Goal: Task Accomplishment & Management: Complete application form

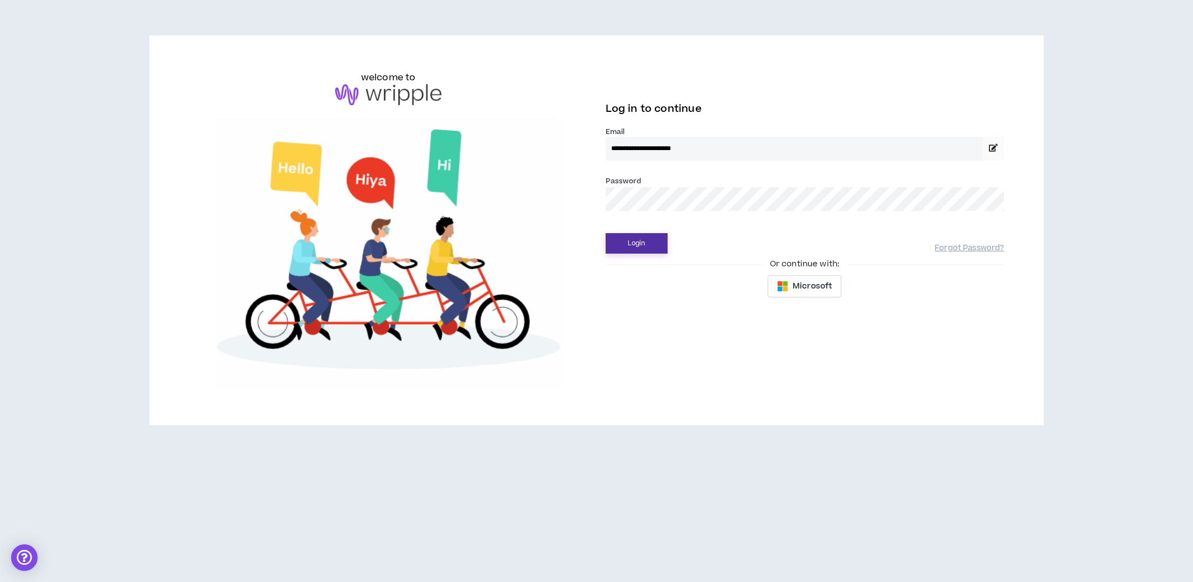
click at [622, 252] on button "Login" at bounding box center [637, 243] width 62 height 20
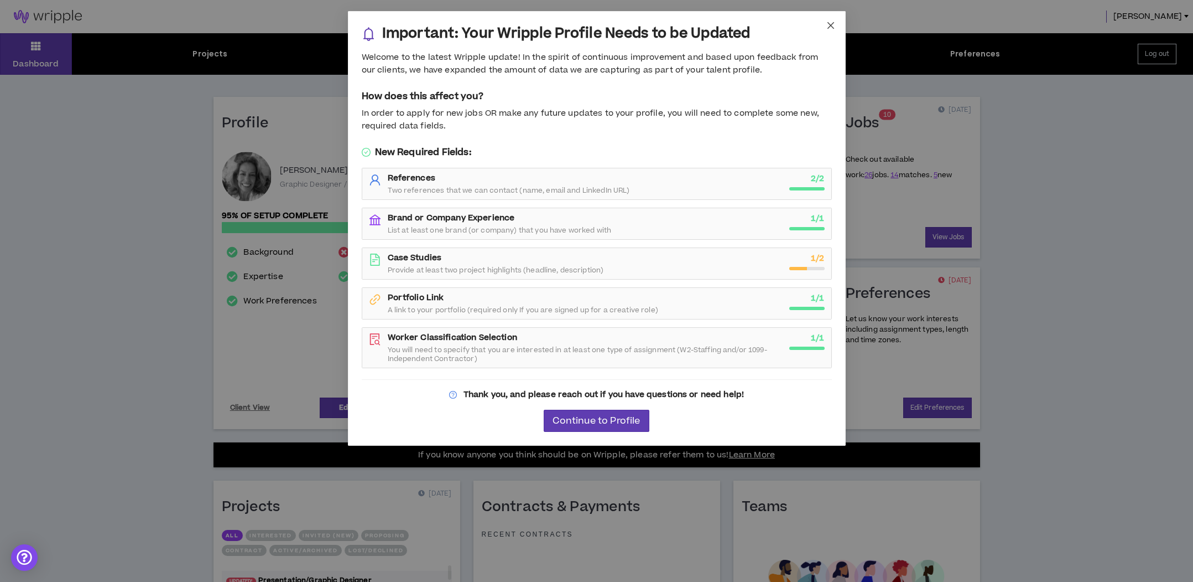
click at [829, 22] on icon "close" at bounding box center [831, 25] width 9 height 9
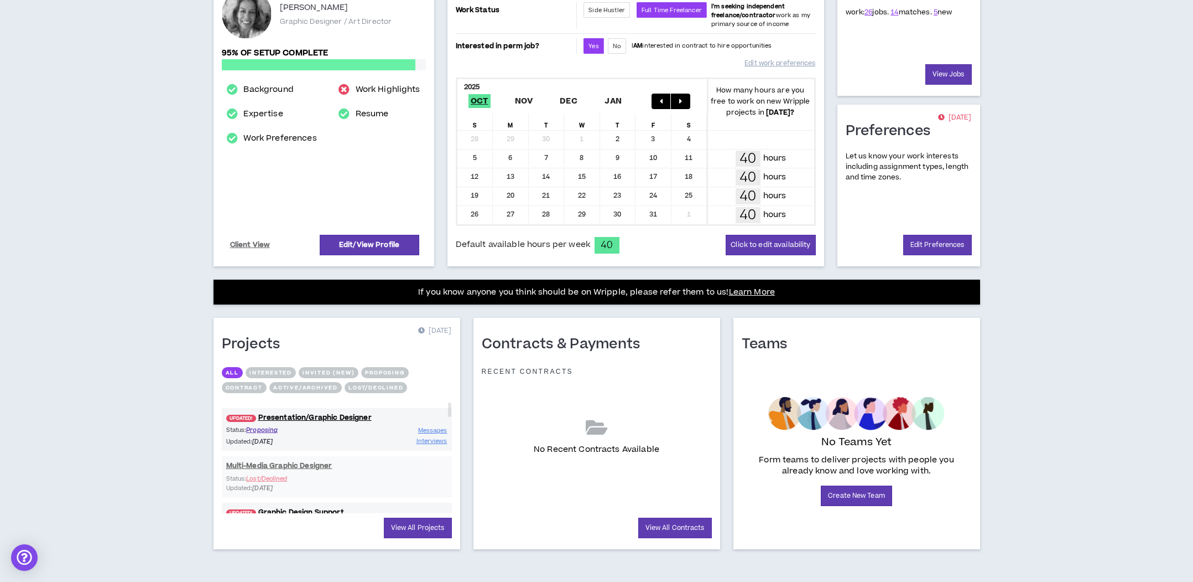
scroll to position [163, 0]
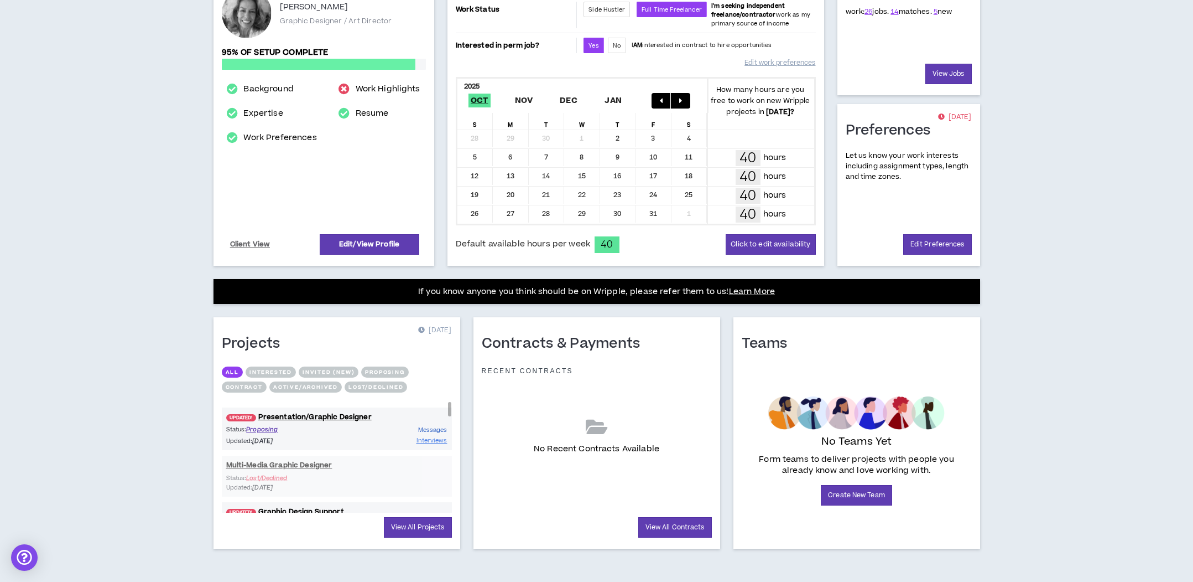
click at [437, 428] on span "Messages" at bounding box center [432, 429] width 29 height 8
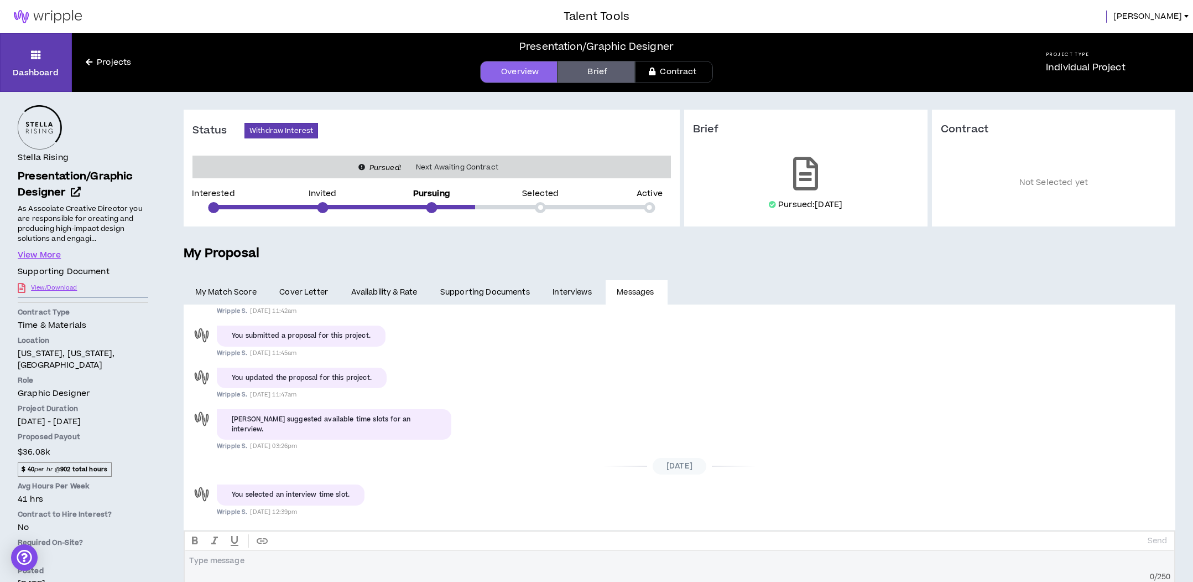
scroll to position [31, 0]
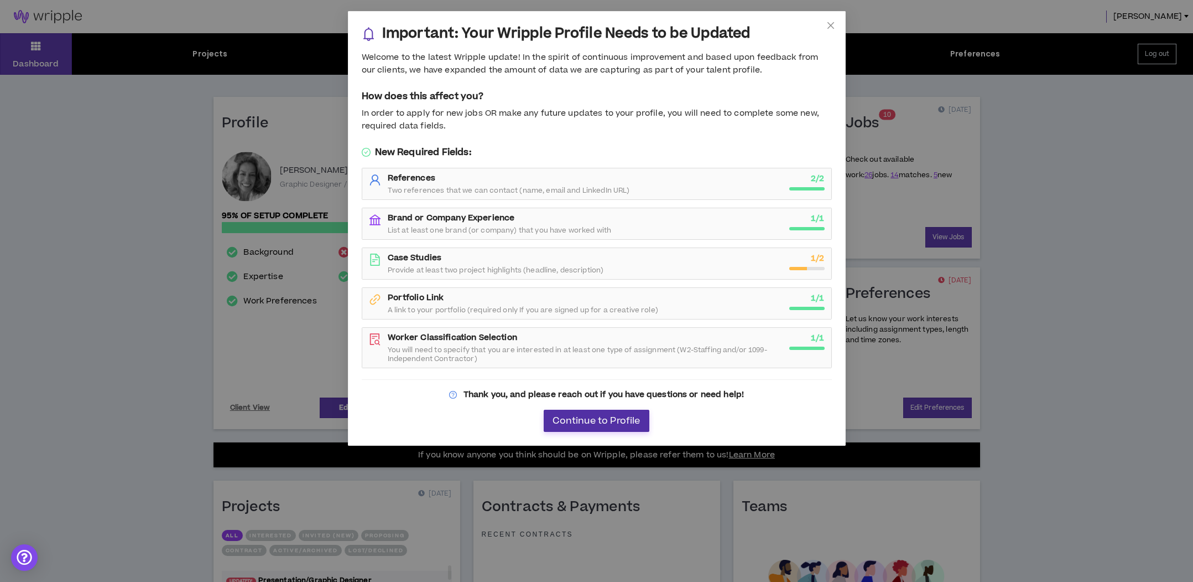
click at [612, 417] on span "Continue to Profile" at bounding box center [596, 421] width 87 height 11
click at [833, 23] on icon "close" at bounding box center [831, 25] width 9 height 9
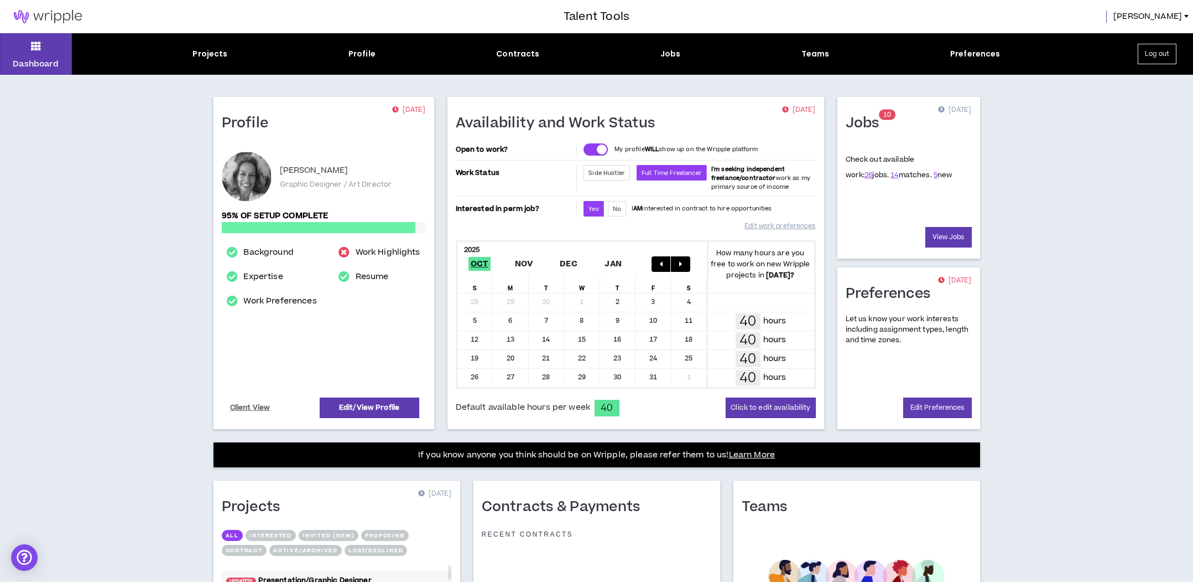
scroll to position [2, 0]
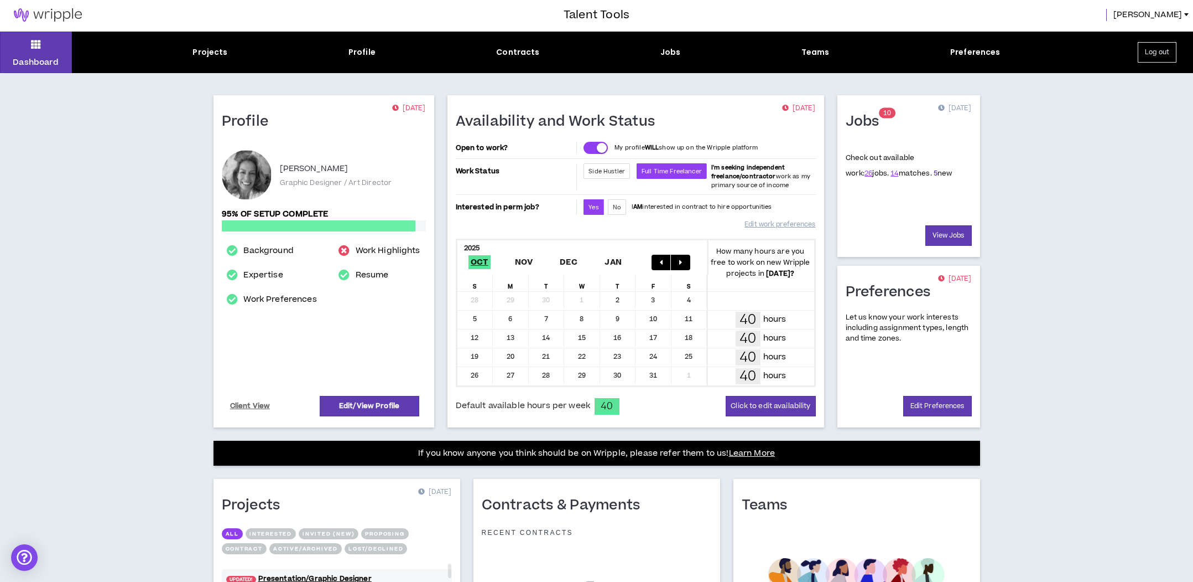
click at [934, 174] on link "5" at bounding box center [936, 173] width 4 height 10
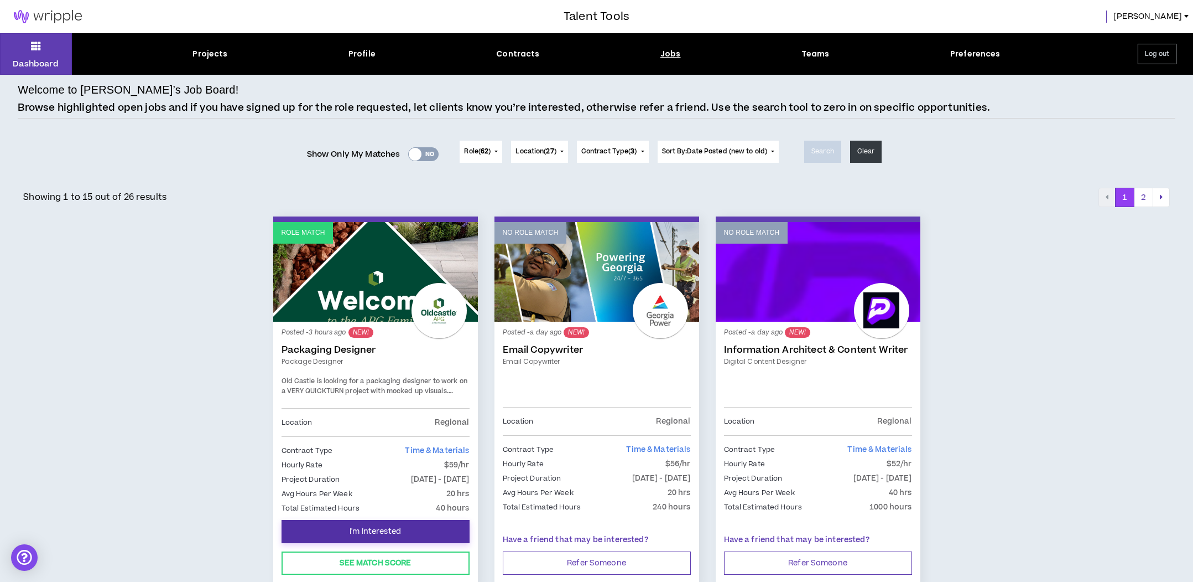
click at [404, 520] on button "I'm Interested" at bounding box center [376, 531] width 188 height 23
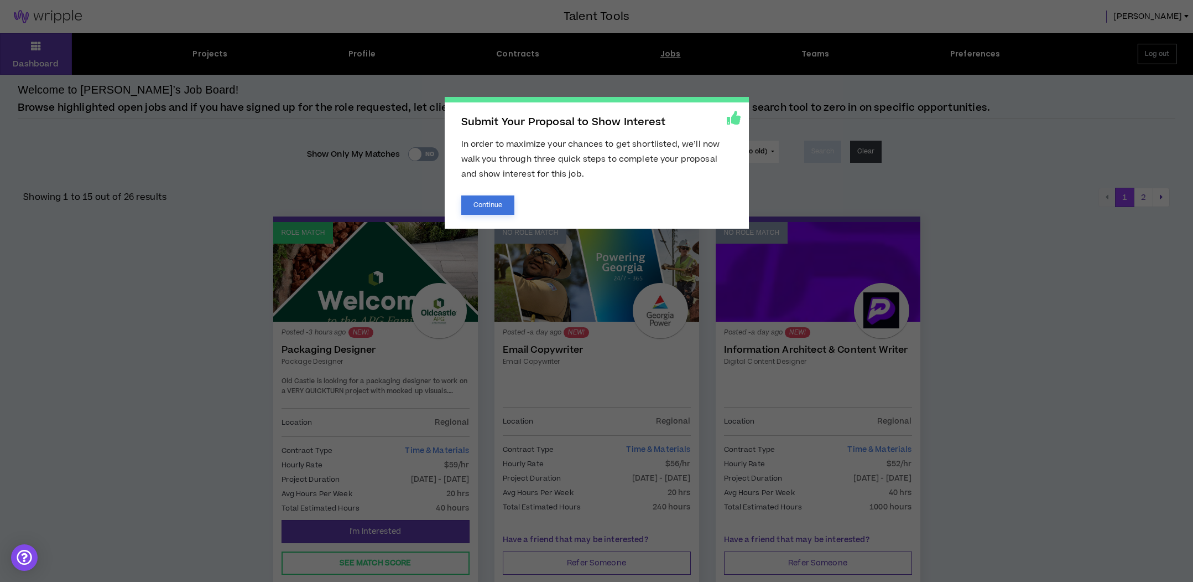
click at [483, 199] on button "Continue" at bounding box center [488, 204] width 54 height 19
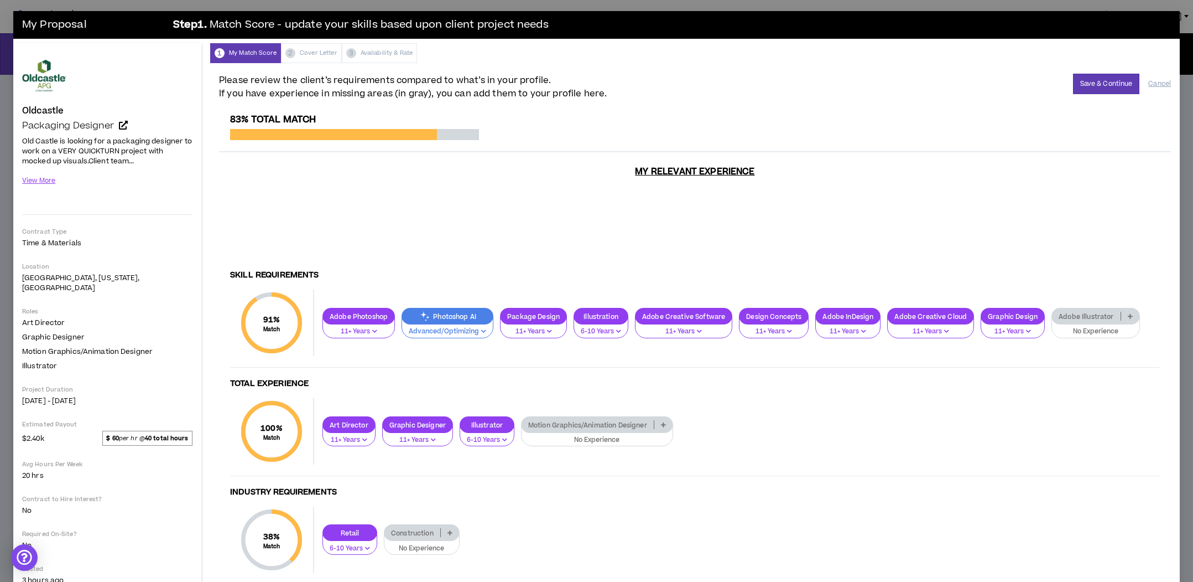
click at [1089, 312] on p "Adobe Illustrator" at bounding box center [1086, 316] width 68 height 8
click at [1096, 379] on span "11+ Years" at bounding box center [1090, 378] width 74 height 12
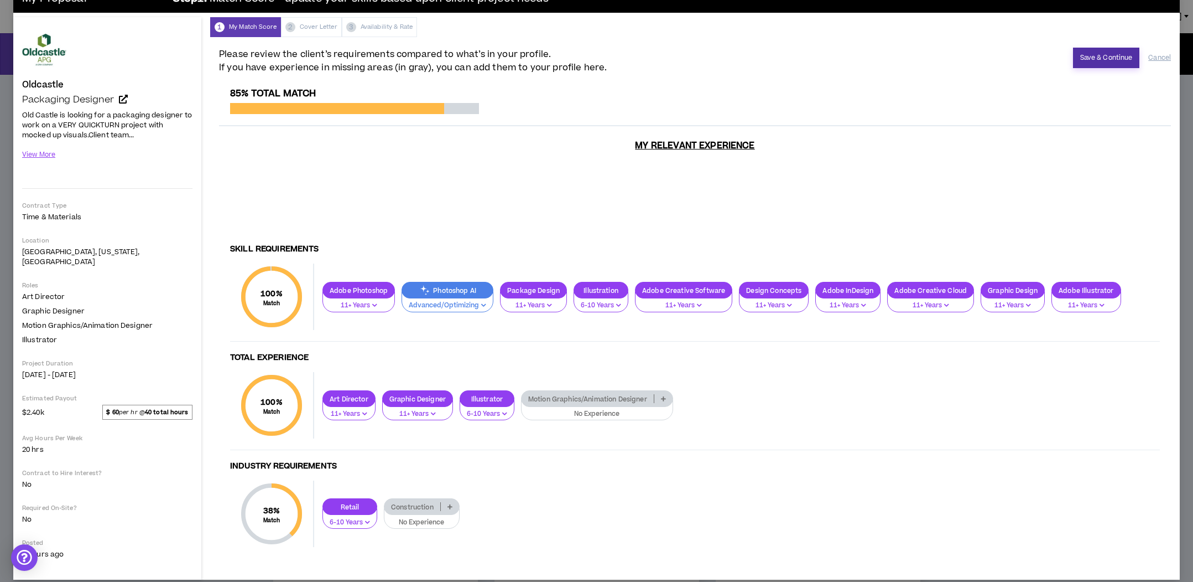
click at [1099, 61] on button "Save & Continue" at bounding box center [1106, 58] width 67 height 20
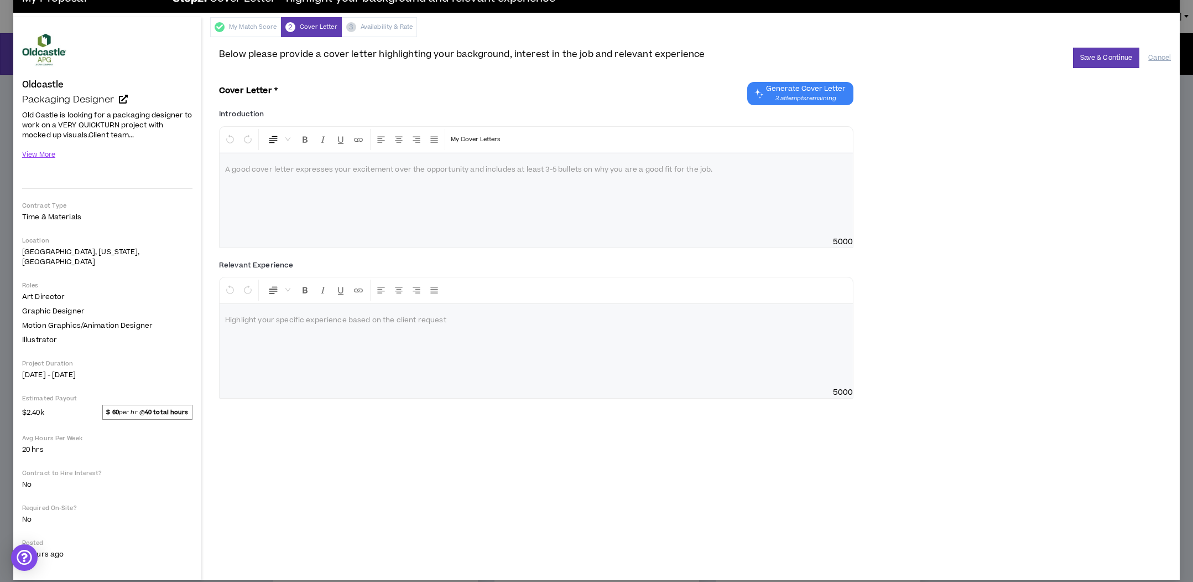
click at [830, 92] on span "Generate Cover Letter 3 attempts remaining" at bounding box center [806, 93] width 80 height 19
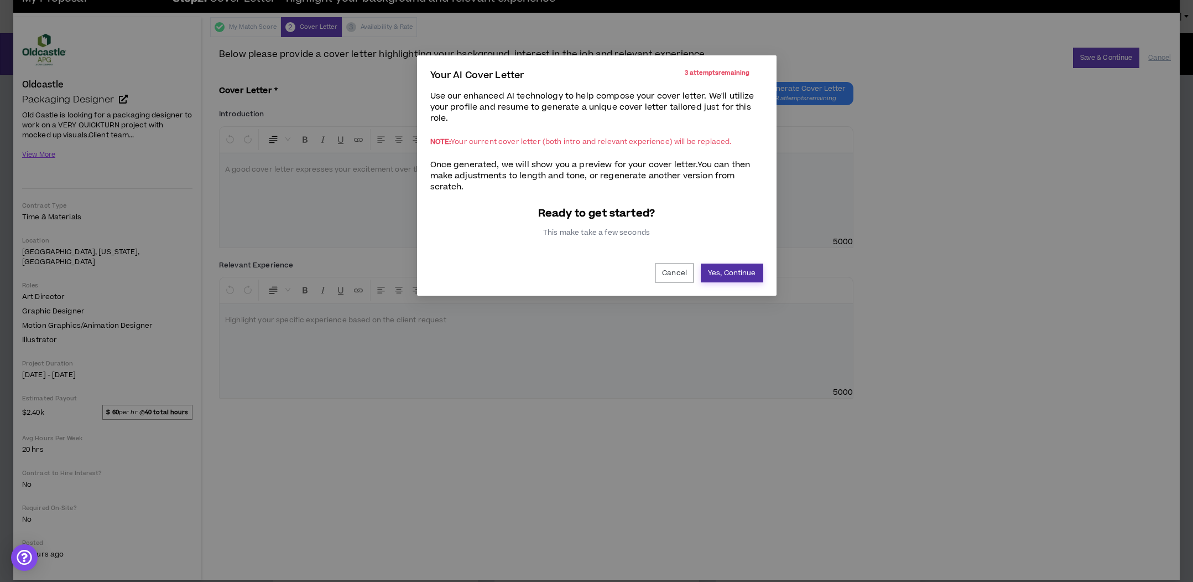
click at [722, 276] on button "Yes, Continue" at bounding box center [732, 272] width 63 height 19
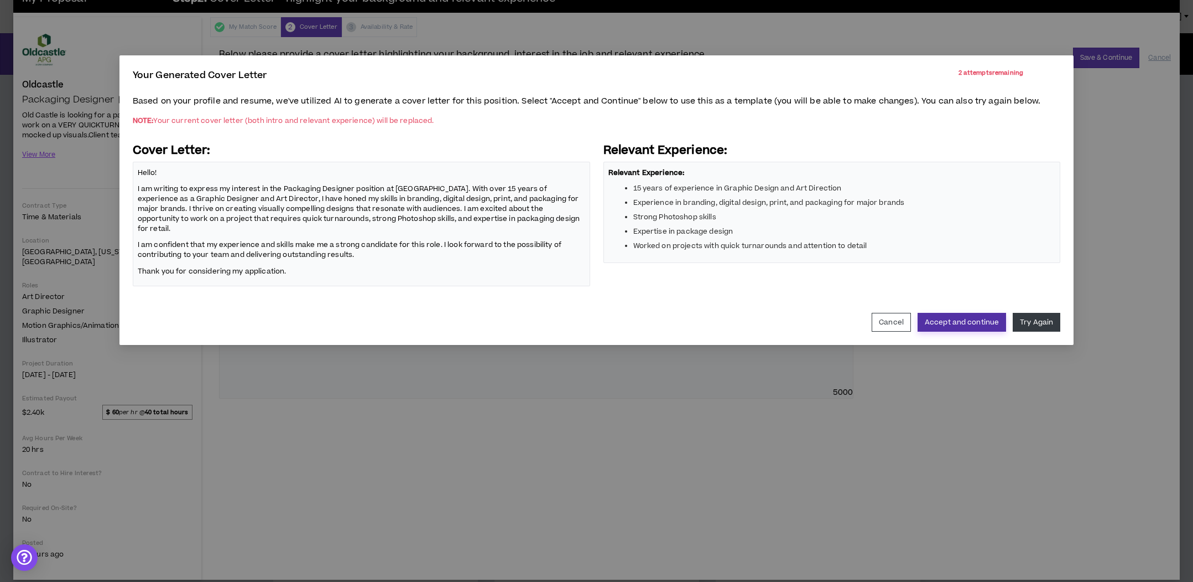
click at [983, 313] on button "Accept and continue" at bounding box center [962, 322] width 89 height 19
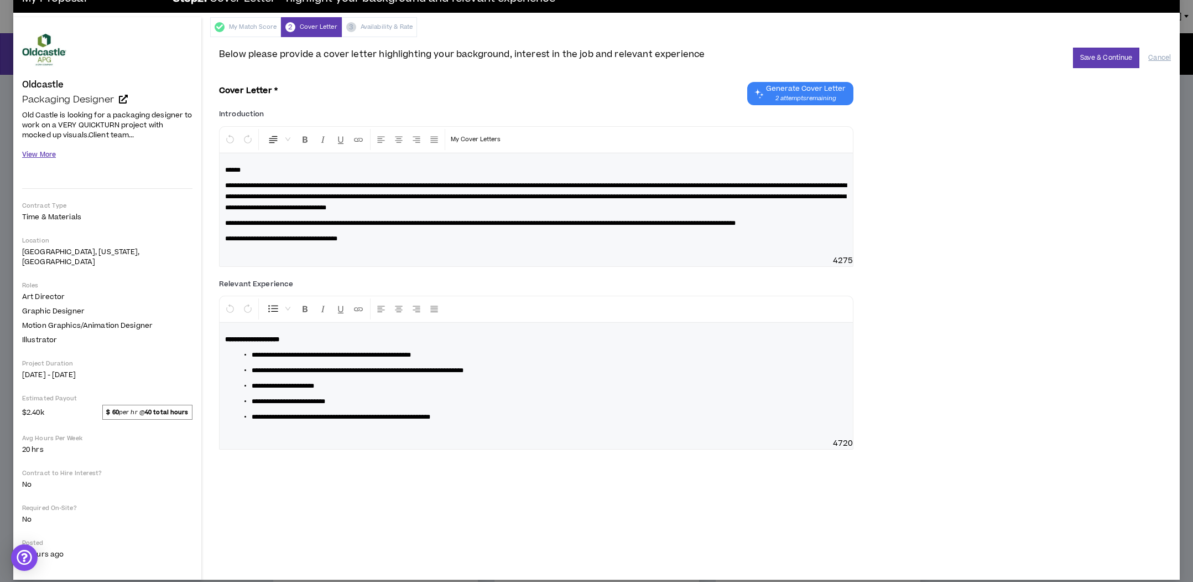
click at [41, 153] on button "View More" at bounding box center [39, 154] width 34 height 19
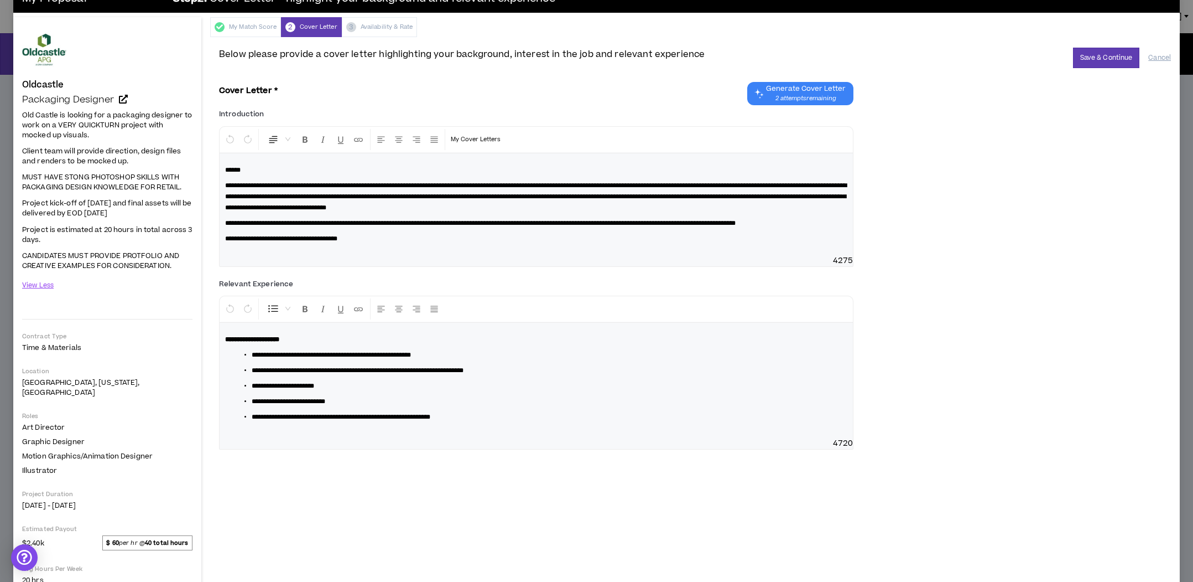
click at [393, 244] on p "**********" at bounding box center [536, 238] width 622 height 11
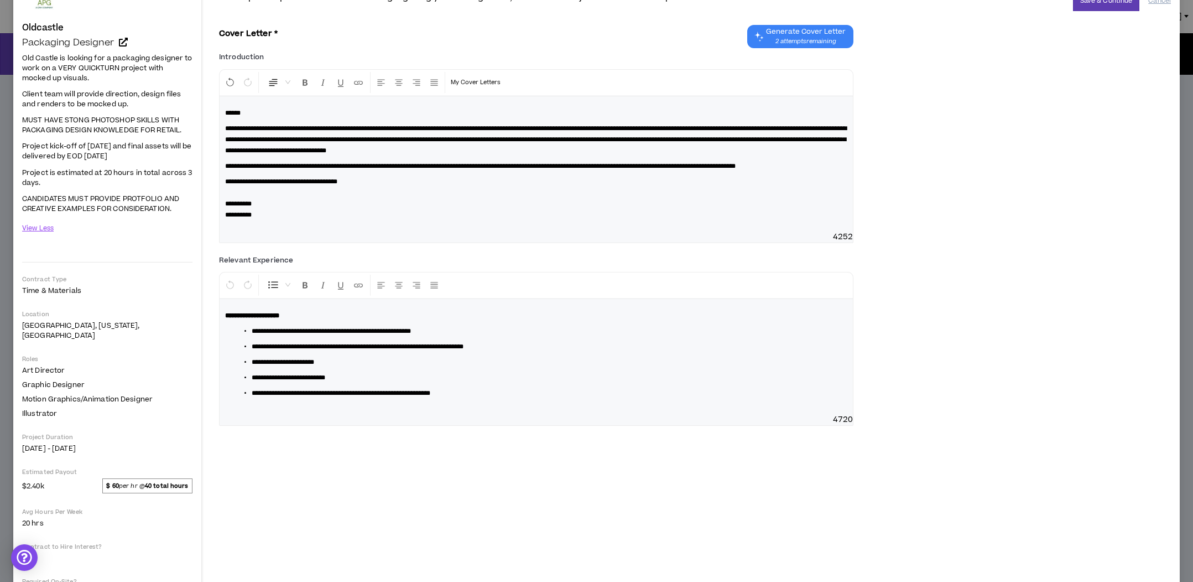
scroll to position [0, 0]
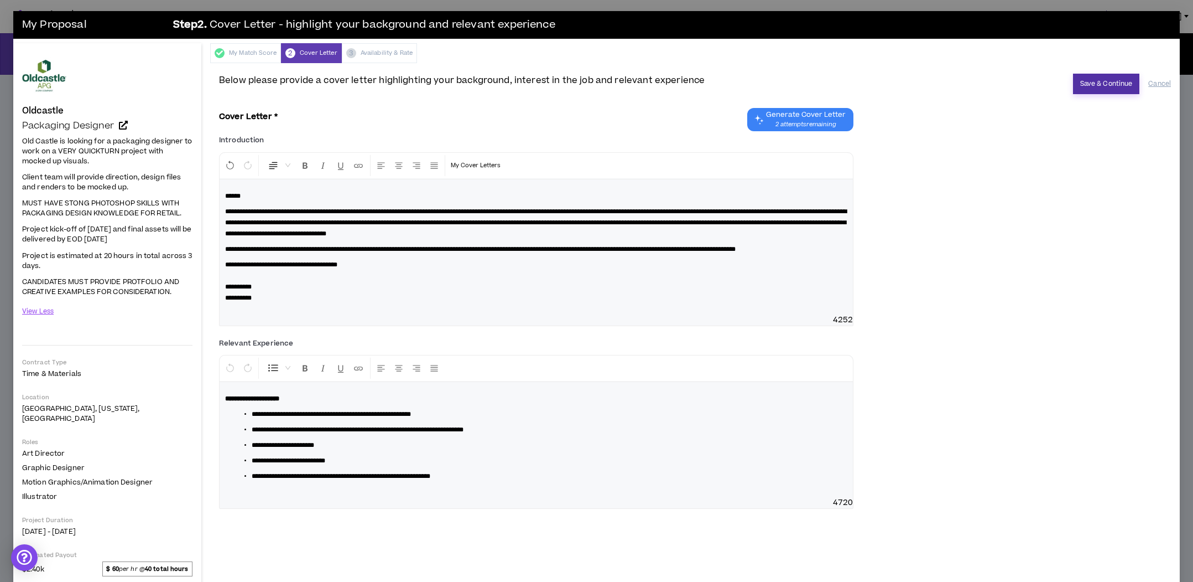
click at [1113, 81] on button "Save & Continue" at bounding box center [1106, 84] width 67 height 20
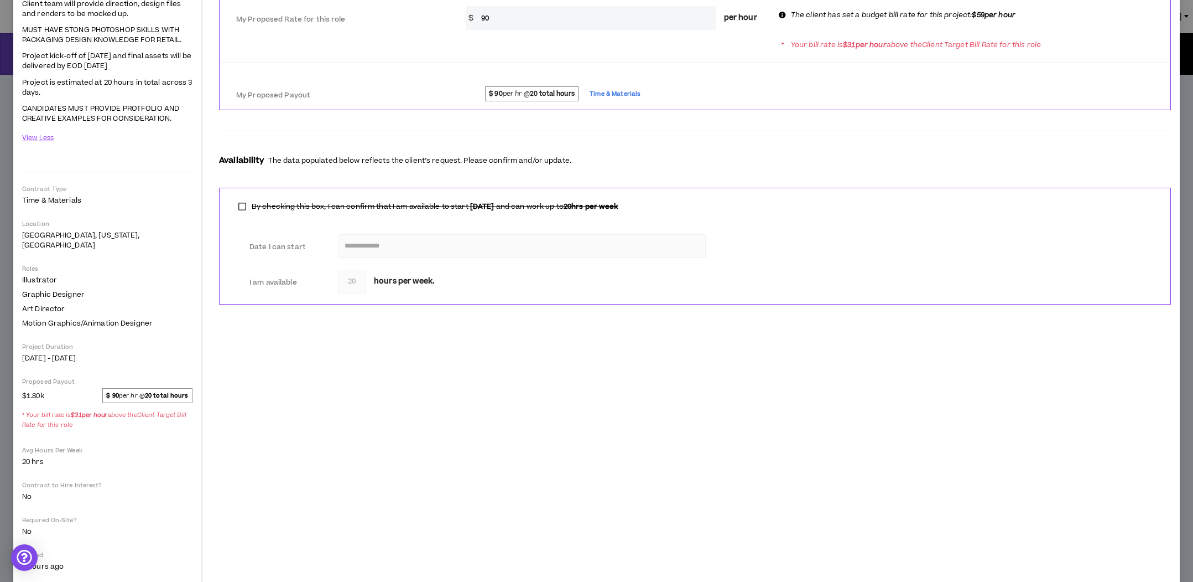
scroll to position [186, 0]
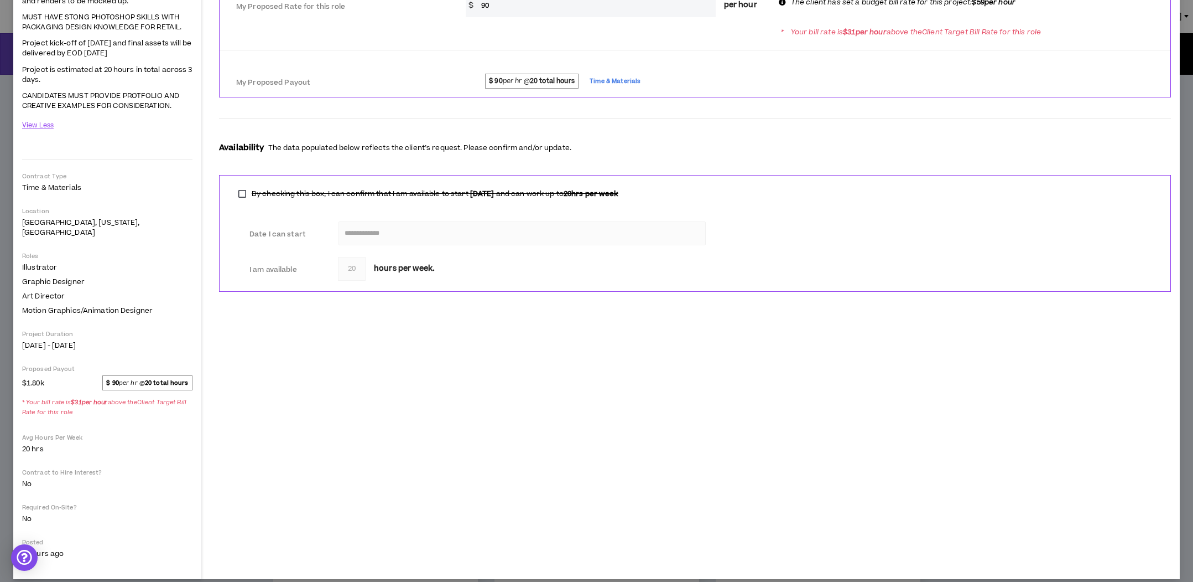
click at [141, 375] on span "$ 90 per hr @ 20 total hours" at bounding box center [147, 382] width 90 height 14
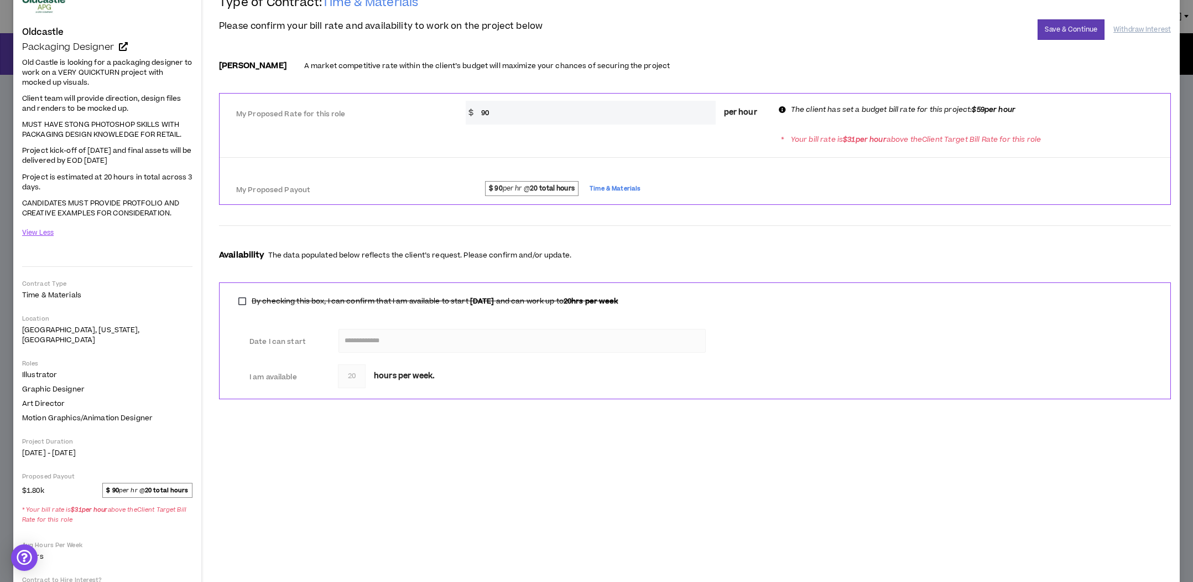
scroll to position [81, 0]
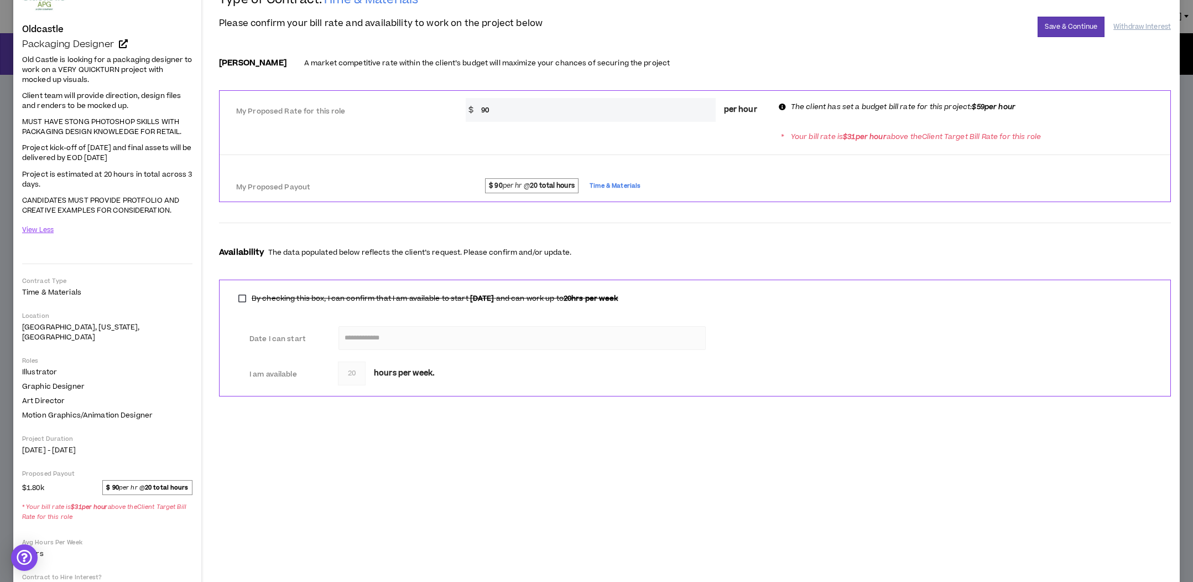
drag, startPoint x: 493, startPoint y: 107, endPoint x: 468, endPoint y: 107, distance: 24.9
click at [468, 107] on div "$ 90 per hour" at bounding box center [616, 110] width 300 height 24
type input "50"
click at [742, 200] on div "My Proposed Payout $ 90 per hr @ 20 total hours Time & Materials" at bounding box center [695, 185] width 951 height 34
click at [536, 114] on input "50" at bounding box center [596, 110] width 240 height 24
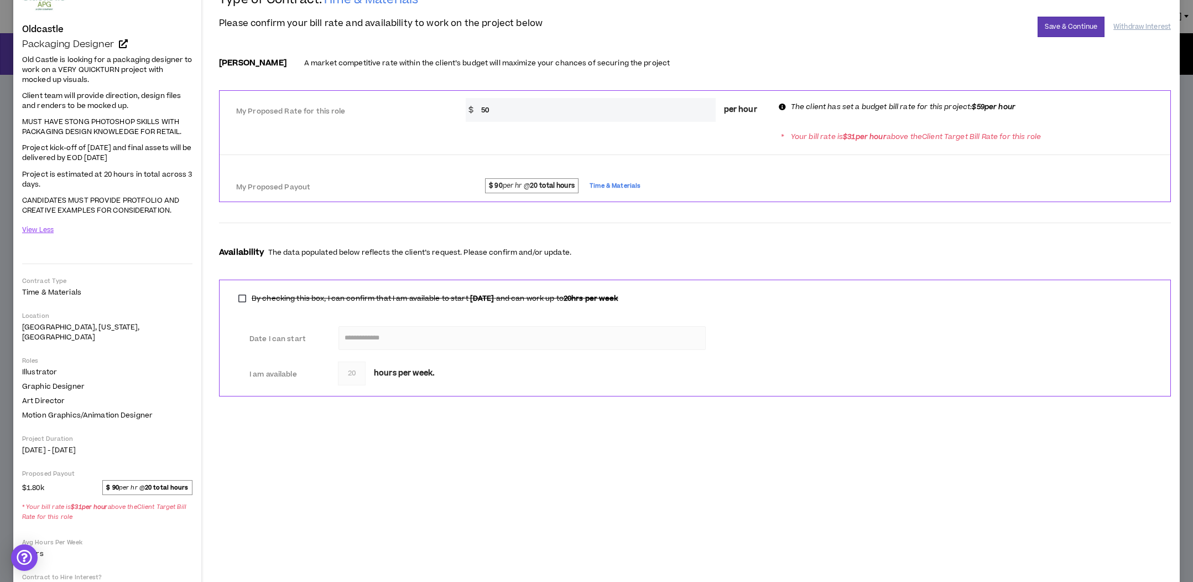
scroll to position [82, 0]
click at [417, 184] on label "My Proposed Payout" at bounding box center [338, 186] width 205 height 19
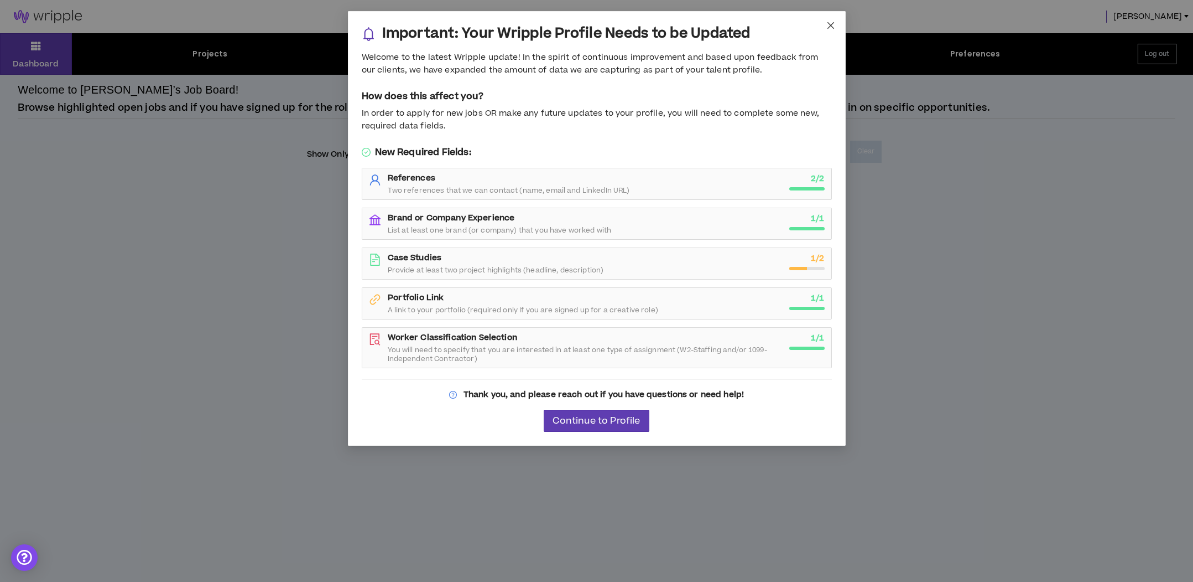
click at [834, 24] on icon "close" at bounding box center [831, 25] width 9 height 9
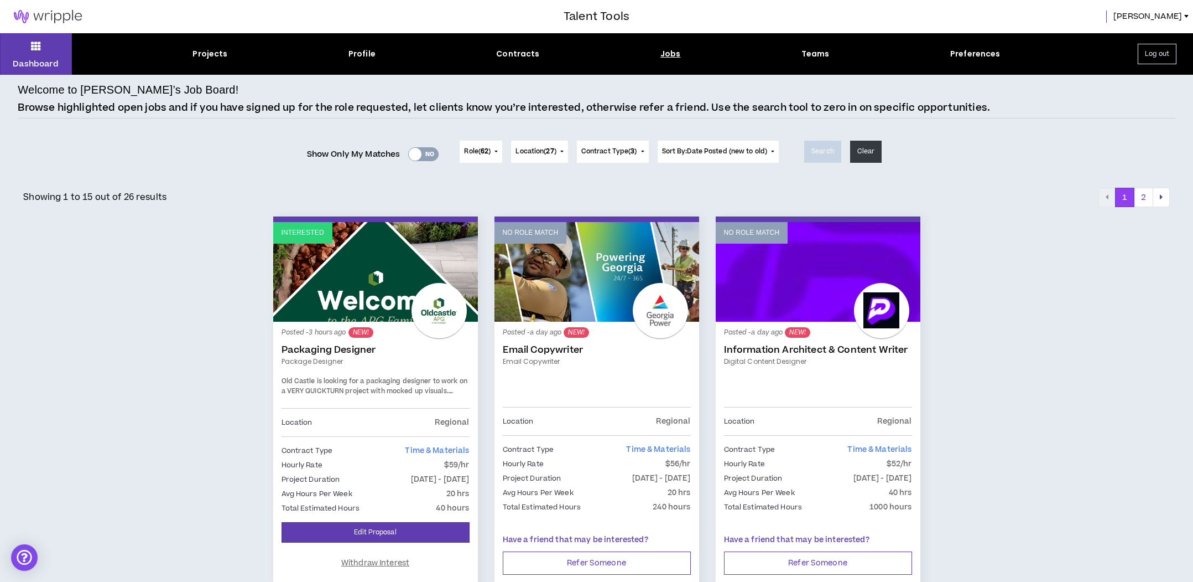
scroll to position [1, 0]
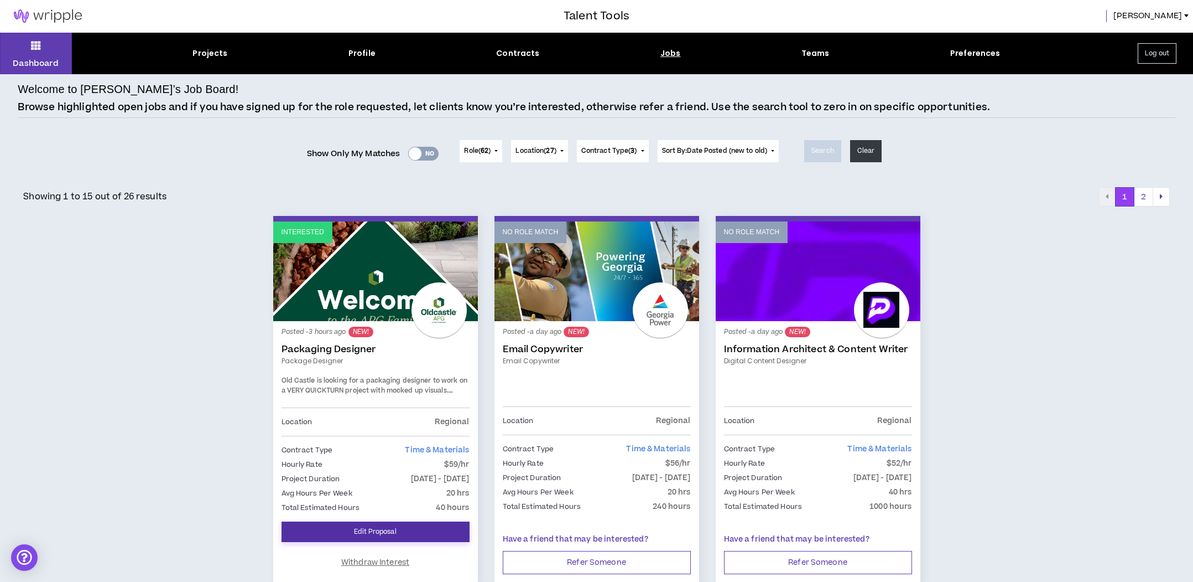
click at [381, 521] on link "Edit Proposal" at bounding box center [376, 531] width 188 height 20
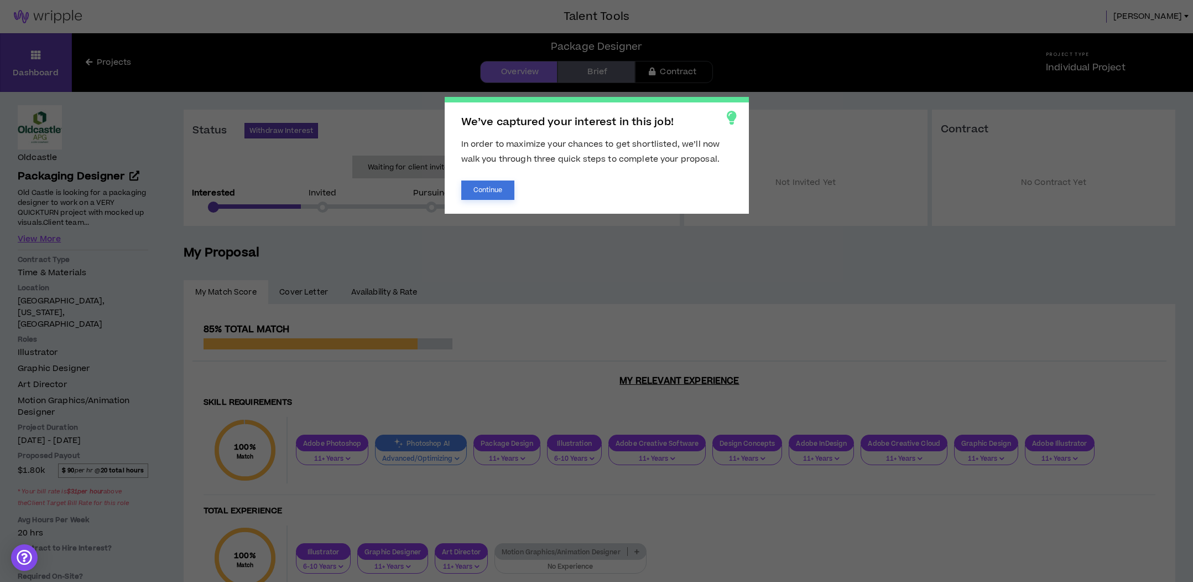
click at [510, 189] on button "Continue" at bounding box center [488, 189] width 54 height 19
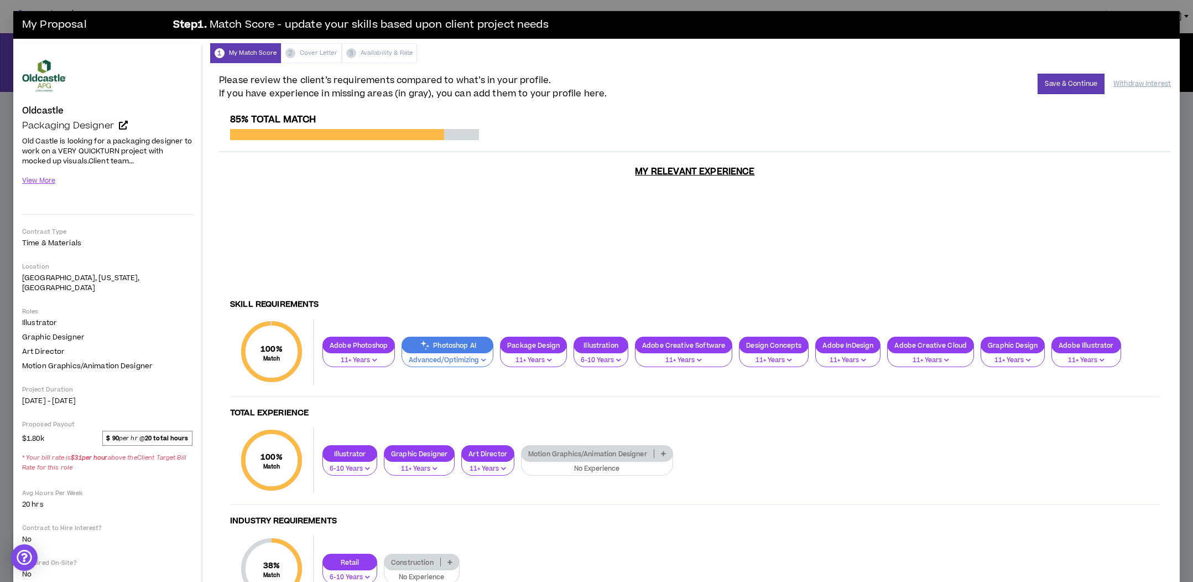
click at [465, 341] on p "Photoshop AI" at bounding box center [447, 345] width 91 height 8
click at [453, 371] on span "Functional/Applying" at bounding box center [446, 371] width 77 height 12
click at [1068, 89] on button "Save & Continue" at bounding box center [1071, 84] width 67 height 20
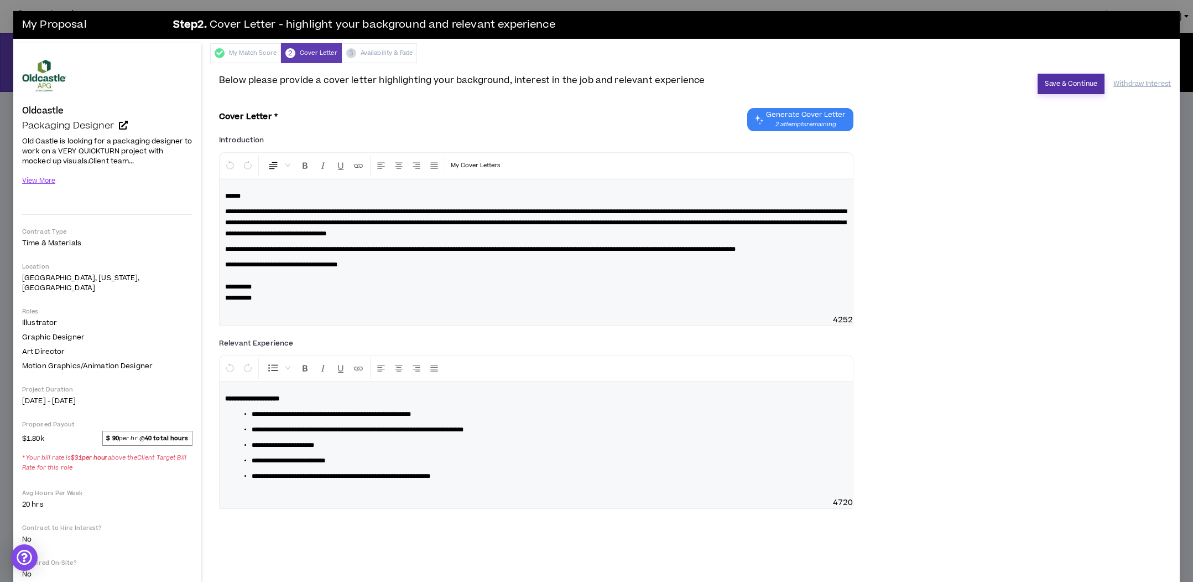
click at [1067, 84] on button "Save & Continue" at bounding box center [1071, 84] width 67 height 20
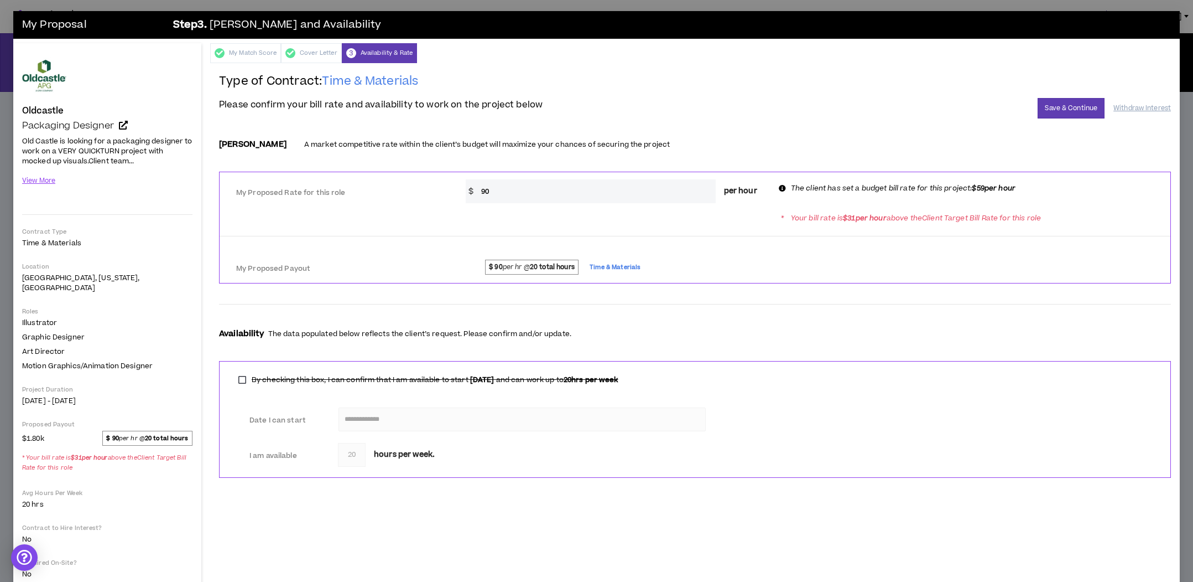
drag, startPoint x: 490, startPoint y: 189, endPoint x: 477, endPoint y: 188, distance: 12.8
click at [477, 188] on input "90" at bounding box center [596, 191] width 240 height 24
type input "50"
click at [518, 266] on span "$ 90 per hr @ 20 total hours" at bounding box center [532, 266] width 94 height 14
click at [627, 268] on span "Time & Materials" at bounding box center [615, 267] width 51 height 12
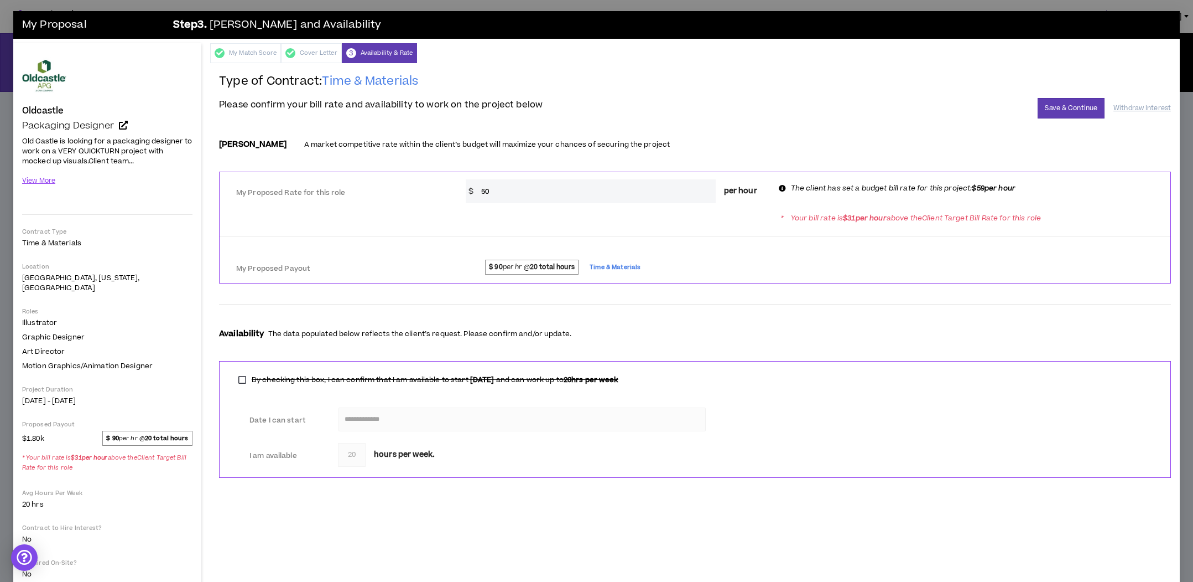
click at [258, 261] on label "My Proposed Payout" at bounding box center [338, 268] width 205 height 19
click at [400, 456] on span "hours per week." at bounding box center [404, 455] width 61 height 12
click at [507, 189] on input "50" at bounding box center [596, 191] width 240 height 24
click at [1079, 109] on button "Save & Continue" at bounding box center [1071, 108] width 67 height 20
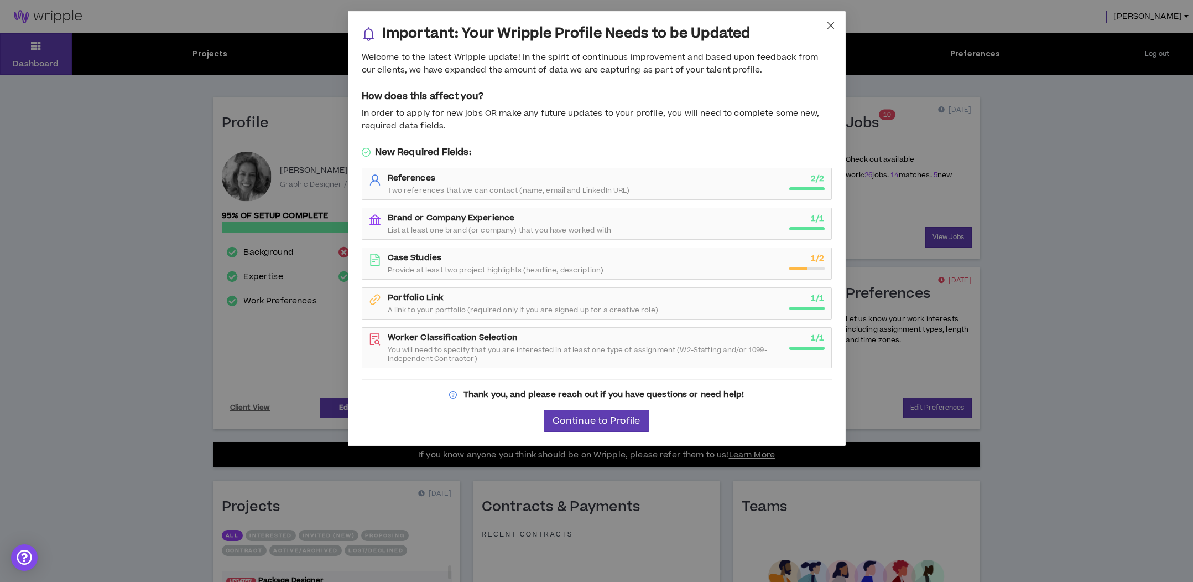
click at [829, 25] on icon "close" at bounding box center [831, 25] width 9 height 9
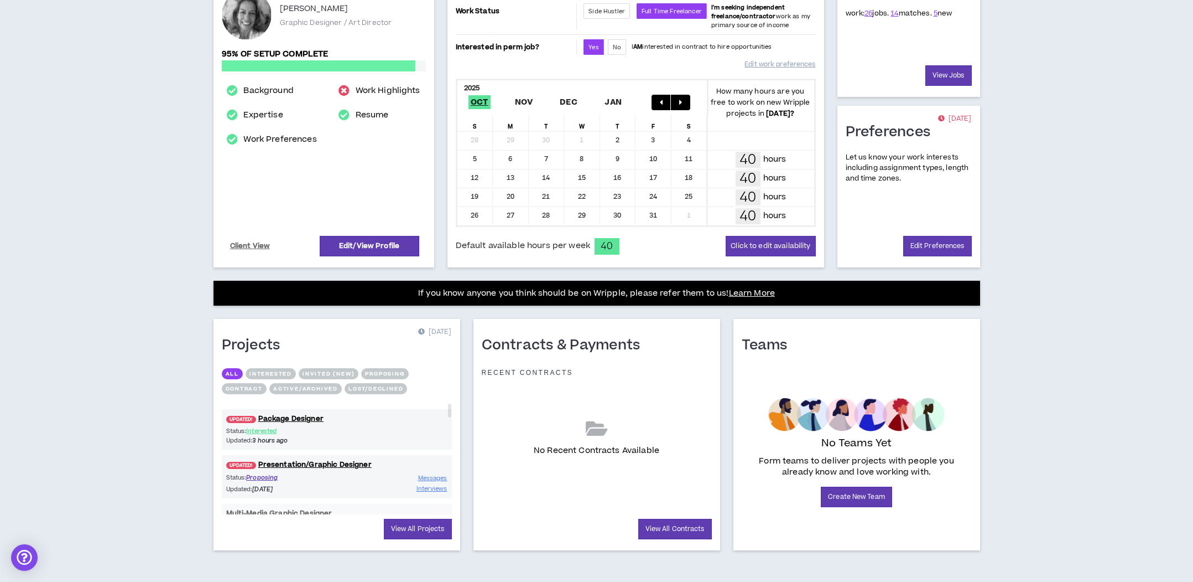
scroll to position [163, 0]
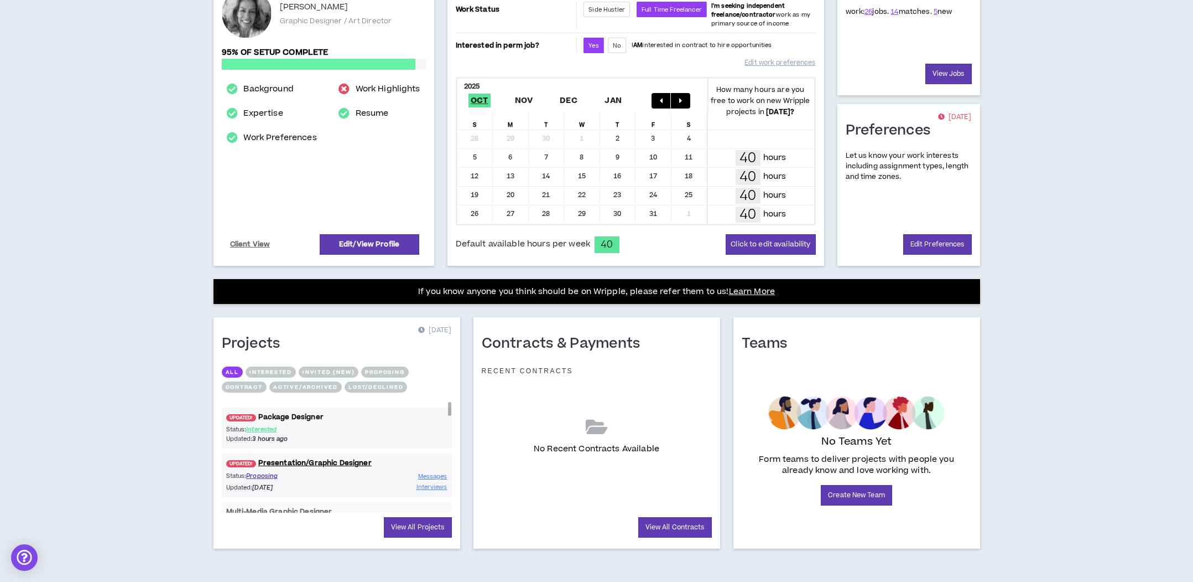
click at [299, 415] on link "UPDATED! Package Designer" at bounding box center [337, 417] width 230 height 11
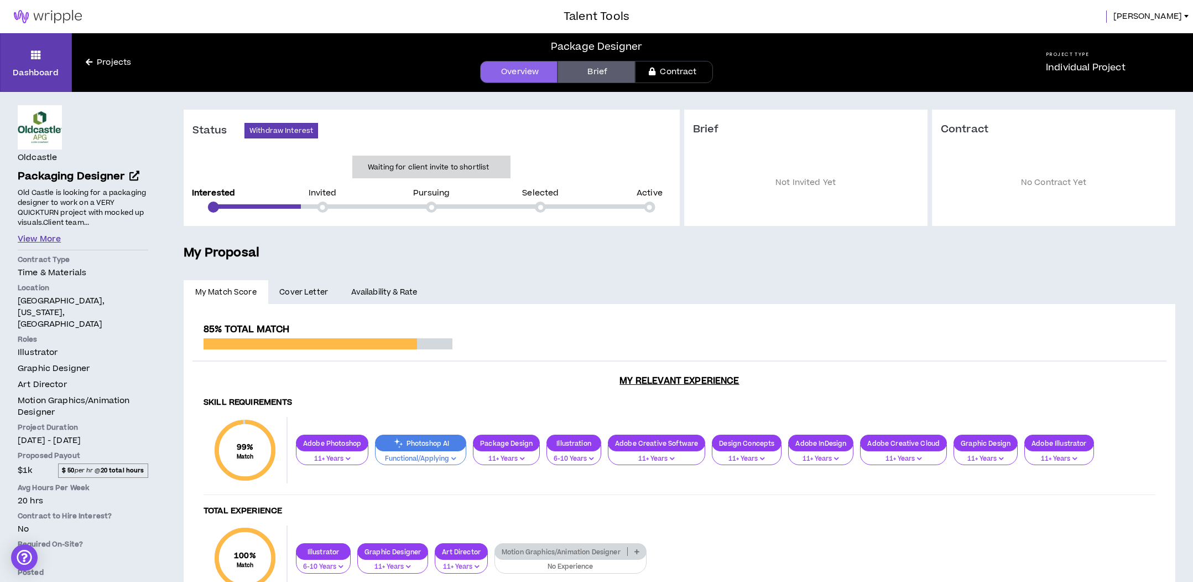
click at [35, 237] on button "View More" at bounding box center [39, 239] width 43 height 12
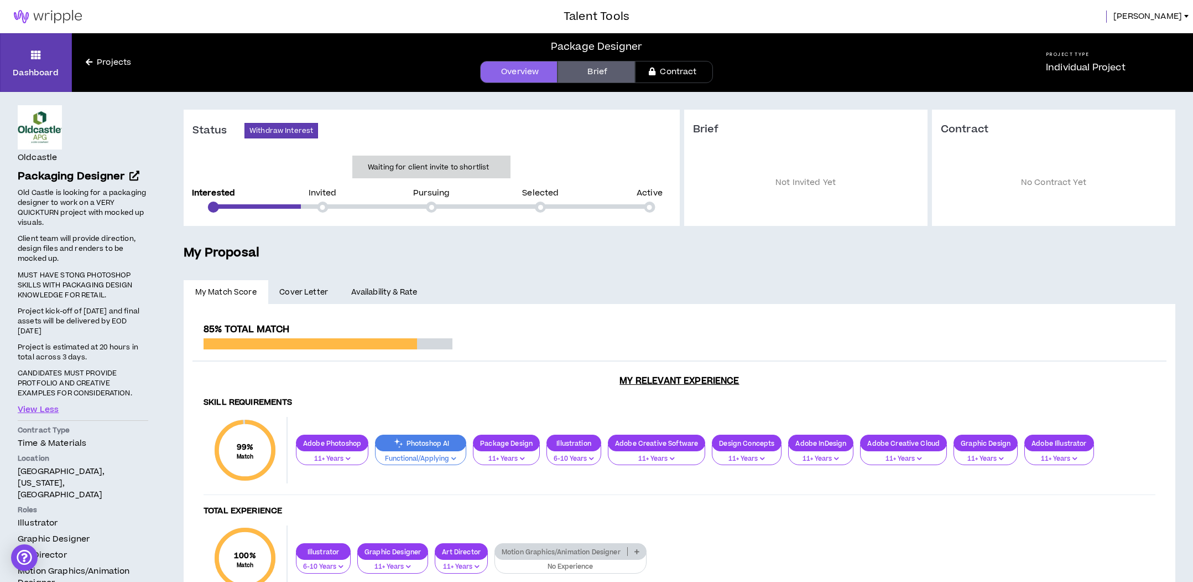
click at [599, 70] on link "Brief" at bounding box center [596, 72] width 77 height 22
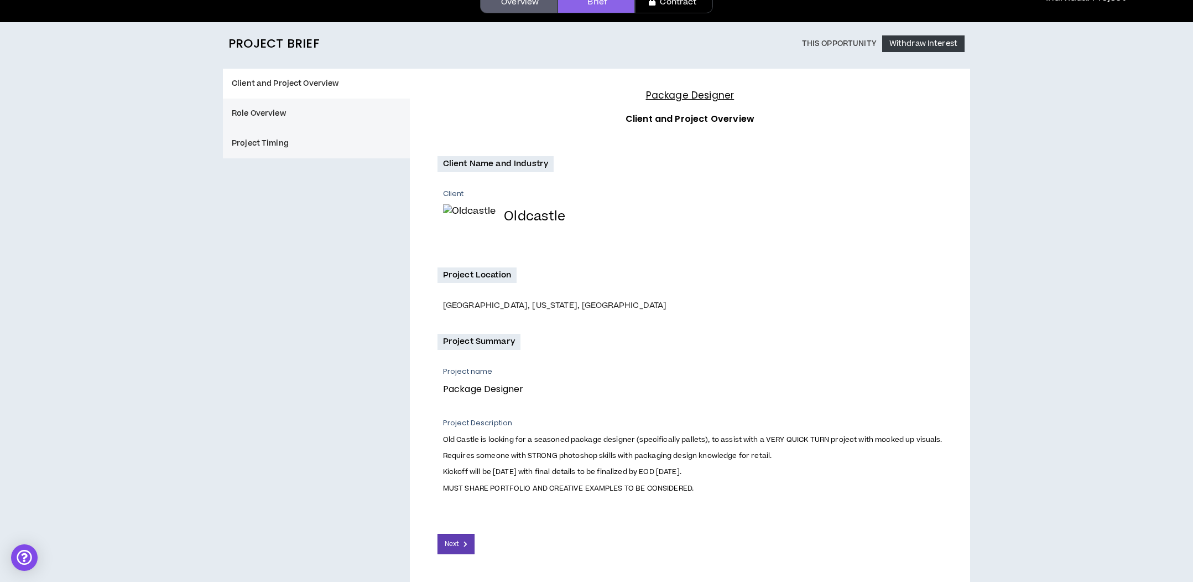
scroll to position [108, 0]
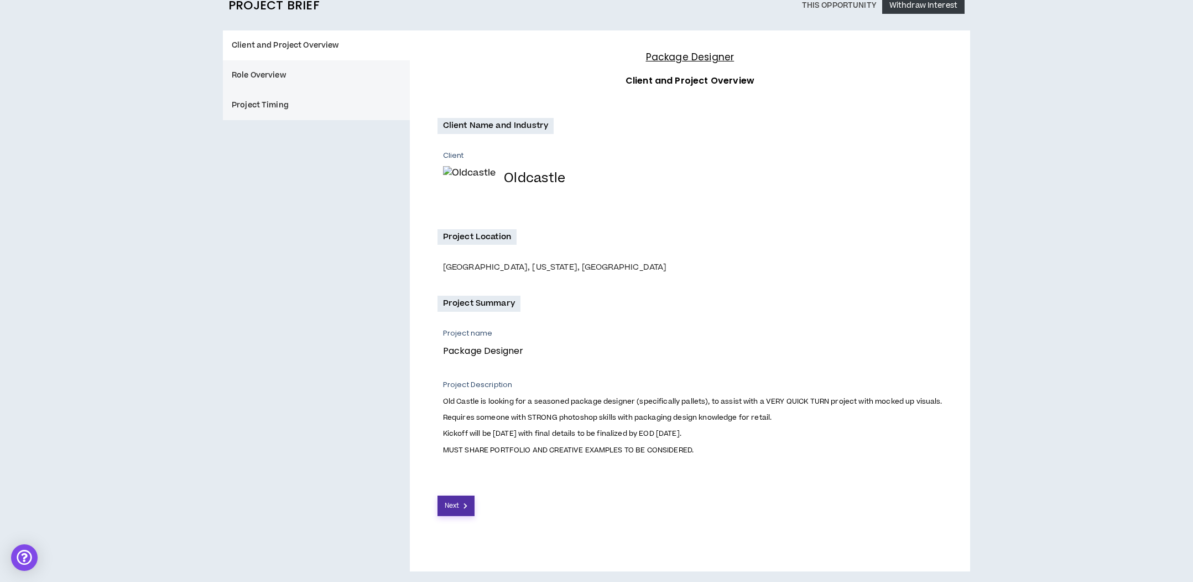
click at [461, 505] on button "Next" at bounding box center [457, 505] width 38 height 20
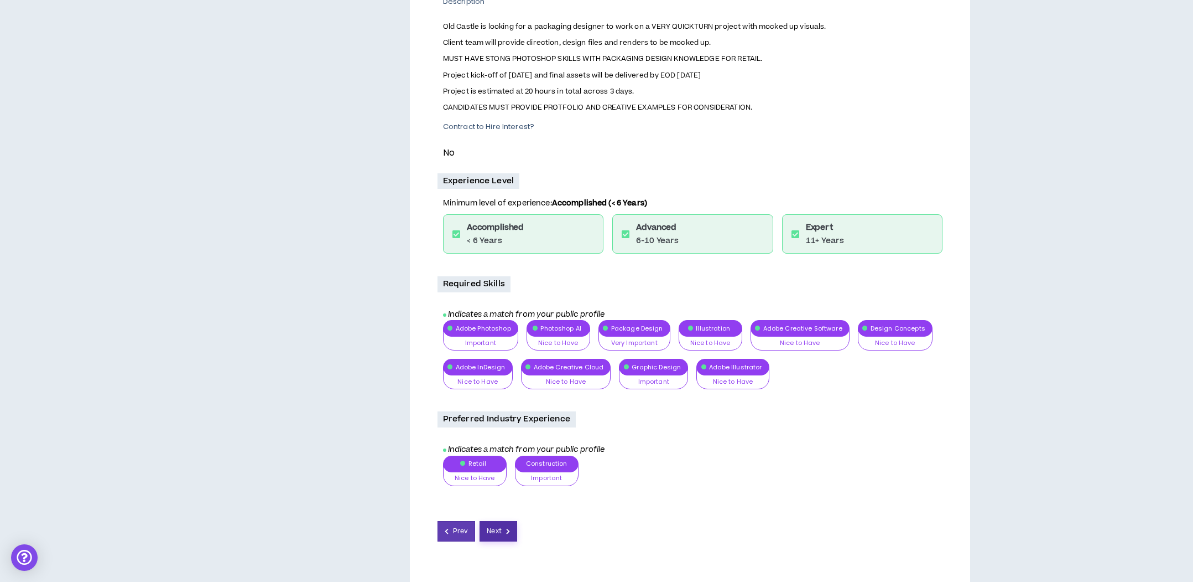
scroll to position [325, 0]
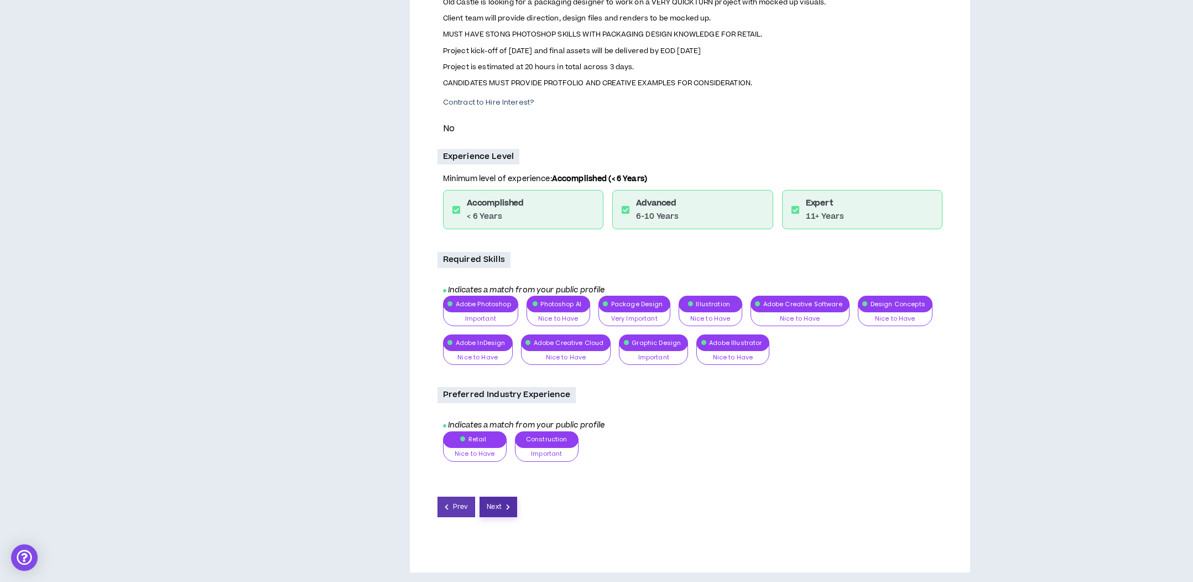
click at [500, 508] on span "Next" at bounding box center [494, 506] width 14 height 11
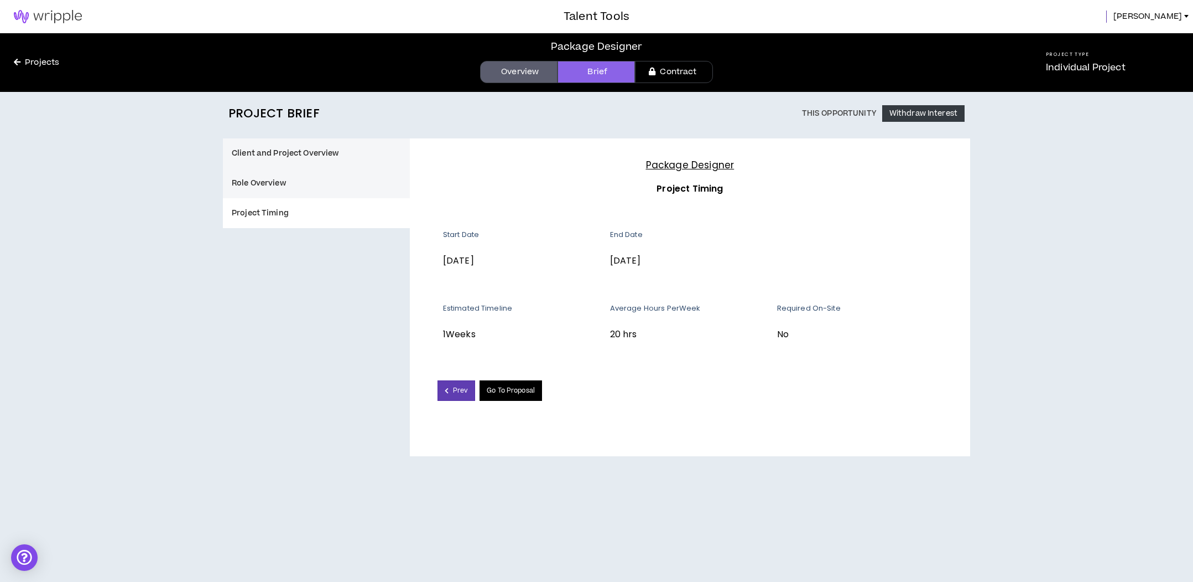
click at [518, 399] on link "Go To Proposal" at bounding box center [511, 390] width 63 height 20
